Goal: Information Seeking & Learning: Learn about a topic

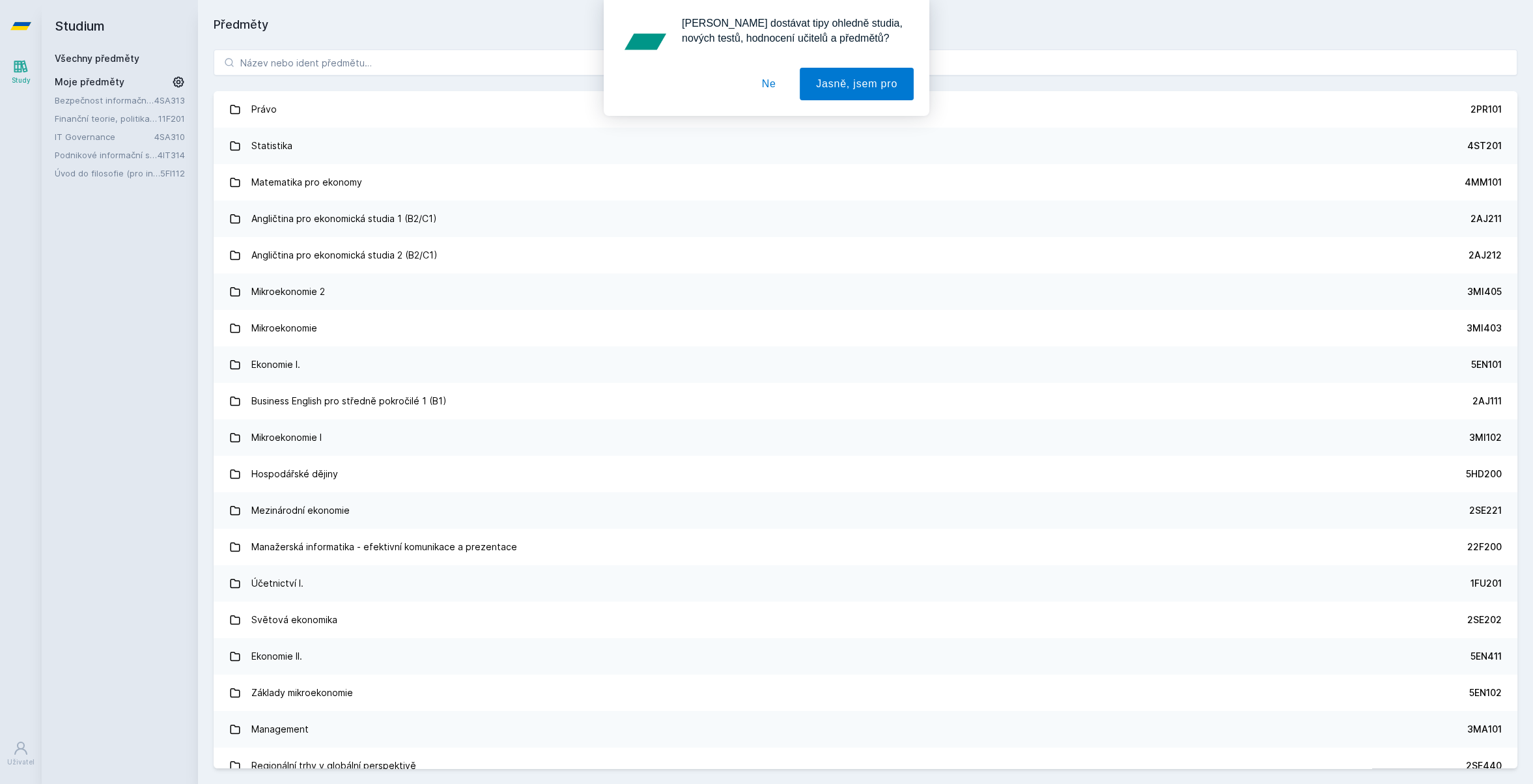
click at [389, 63] on div "[PERSON_NAME] dostávat tipy ohledně studia, nových testů, hodnocení učitelů a p…" at bounding box center [766, 58] width 1533 height 116
click at [386, 61] on div "[PERSON_NAME] dostávat tipy ohledně studia, nových testů, hodnocení učitelů a p…" at bounding box center [766, 58] width 1533 height 116
drag, startPoint x: 762, startPoint y: 80, endPoint x: 710, endPoint y: 76, distance: 52.9
click at [762, 80] on button "Ne" at bounding box center [768, 84] width 47 height 33
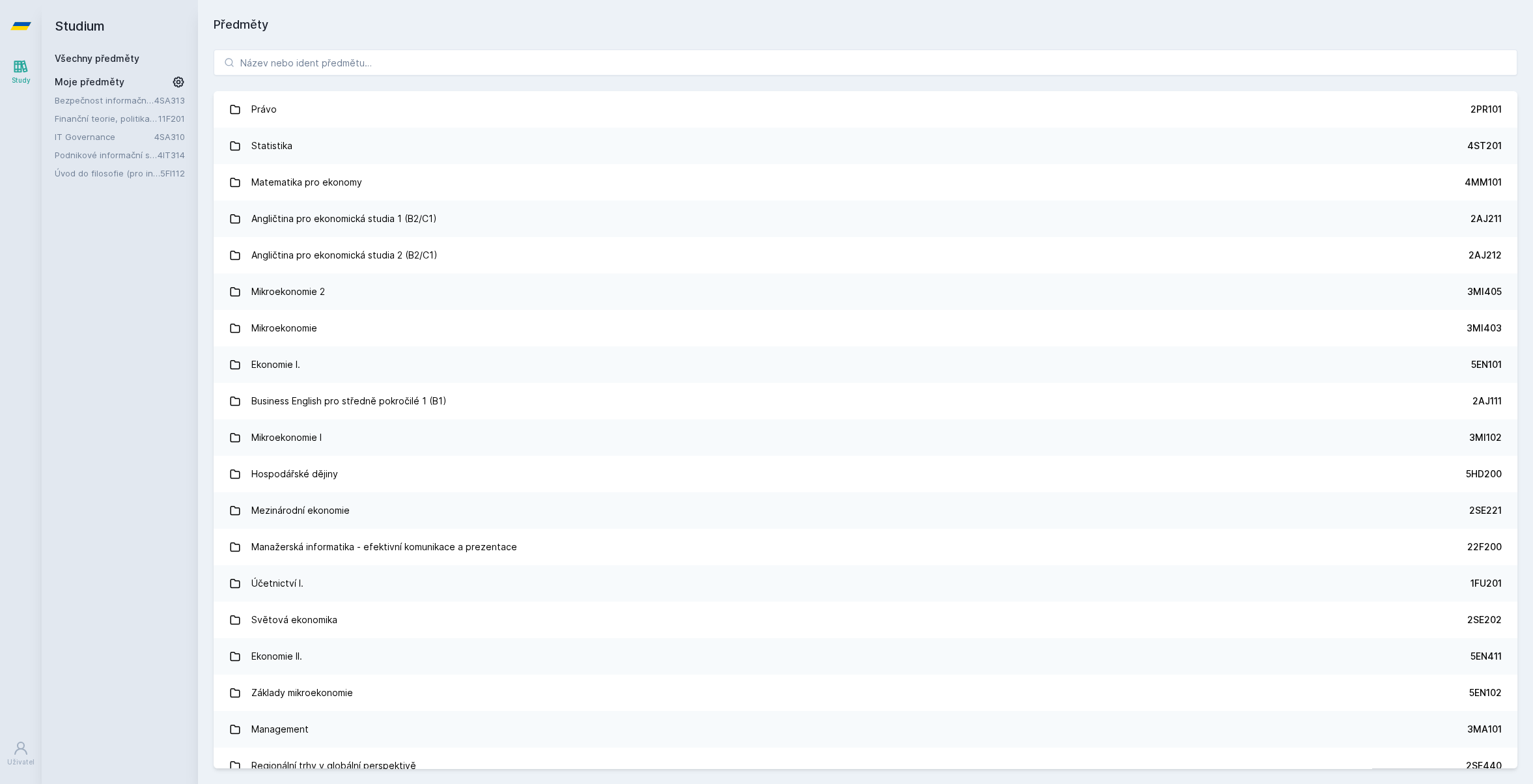
click at [576, 53] on div "[PERSON_NAME] dostávat tipy ohledně studia, nových testů, hodnocení učitelů a p…" at bounding box center [766, 58] width 1533 height 116
click at [570, 67] on input "search" at bounding box center [865, 62] width 1303 height 26
paste input "4ME485"
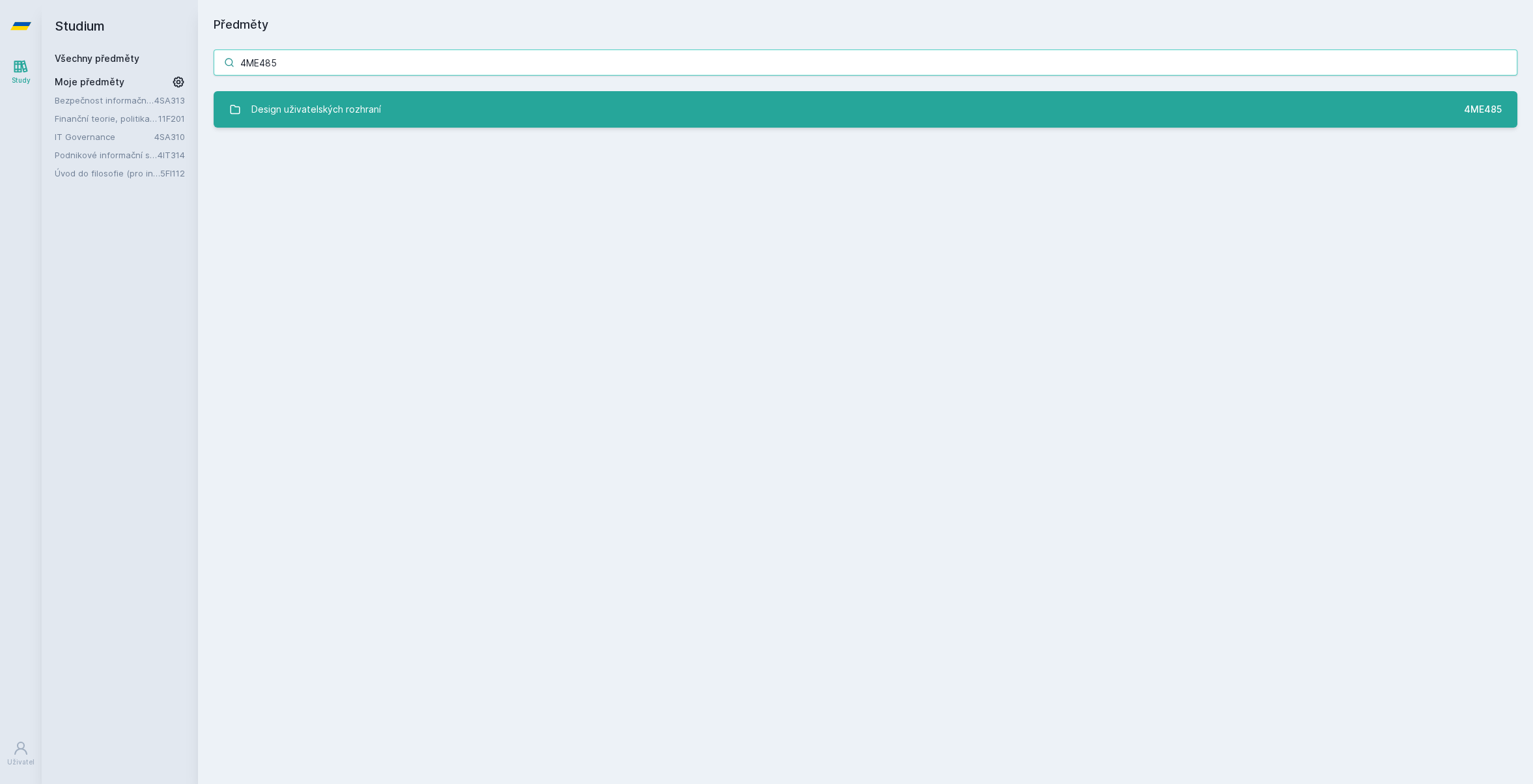
type input "4ME485"
click at [416, 103] on link "Design uživatelských rozhraní 4ME485" at bounding box center [865, 109] width 1303 height 36
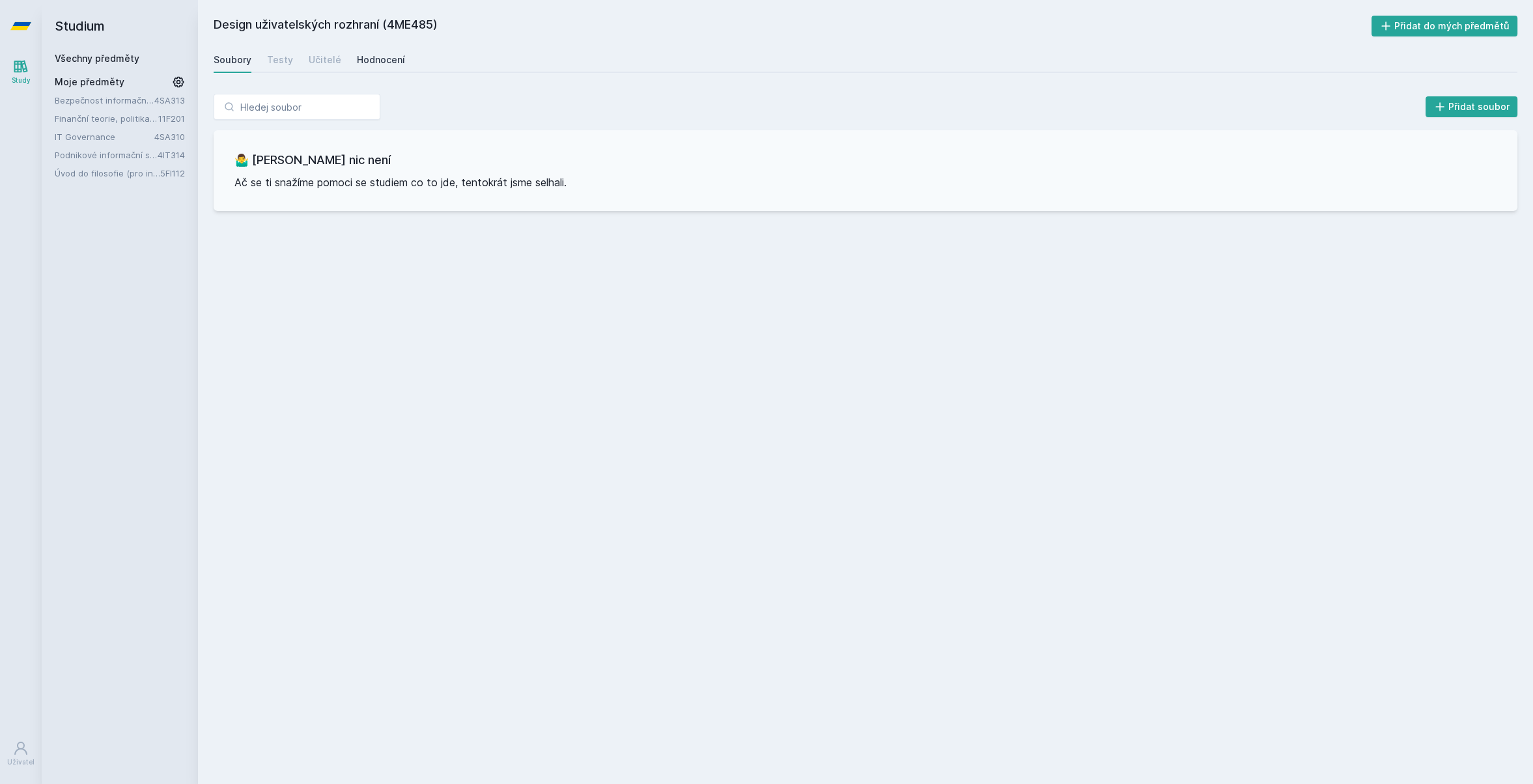
click at [359, 62] on div "Hodnocení" at bounding box center [381, 59] width 48 height 13
click at [338, 53] on div "Soubory Testy Učitelé Hodnocení" at bounding box center [865, 60] width 1303 height 26
click at [322, 62] on div "Učitelé" at bounding box center [325, 59] width 33 height 13
click at [382, 58] on div "Hodnocení" at bounding box center [381, 59] width 48 height 13
click at [326, 63] on div "Učitelé" at bounding box center [325, 59] width 33 height 13
